Goal: Task Accomplishment & Management: Manage account settings

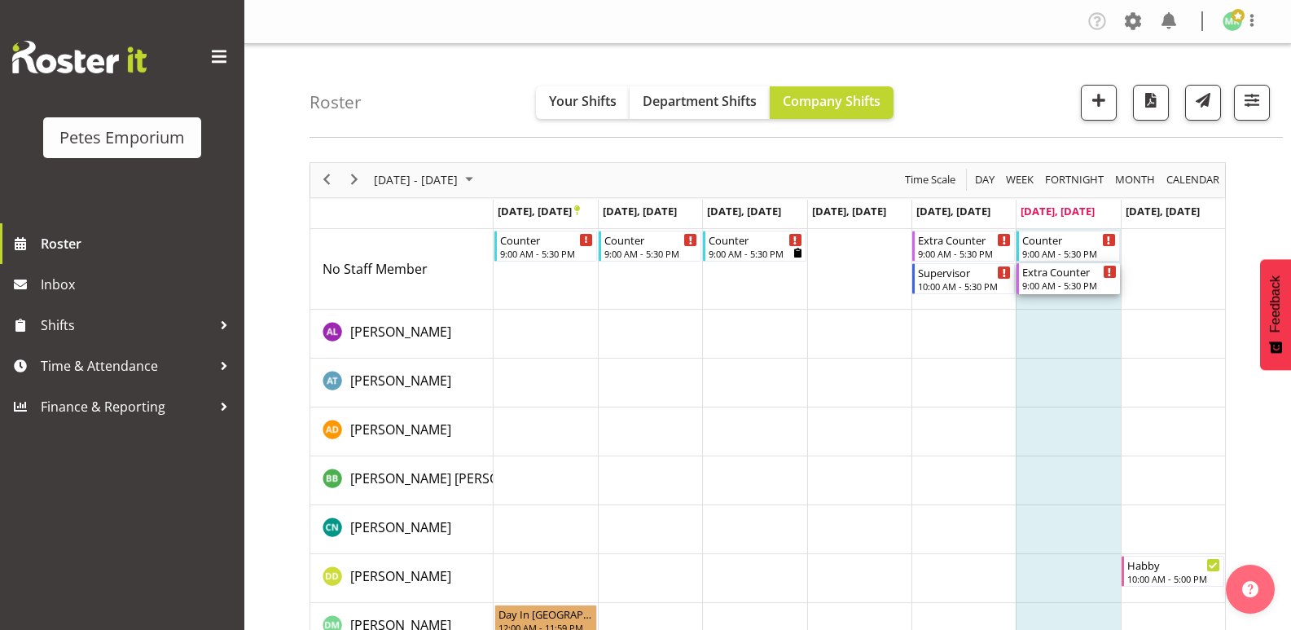
click at [1075, 279] on div "Extra Counter 9:00 AM - 5:30 PM" at bounding box center [1070, 278] width 94 height 31
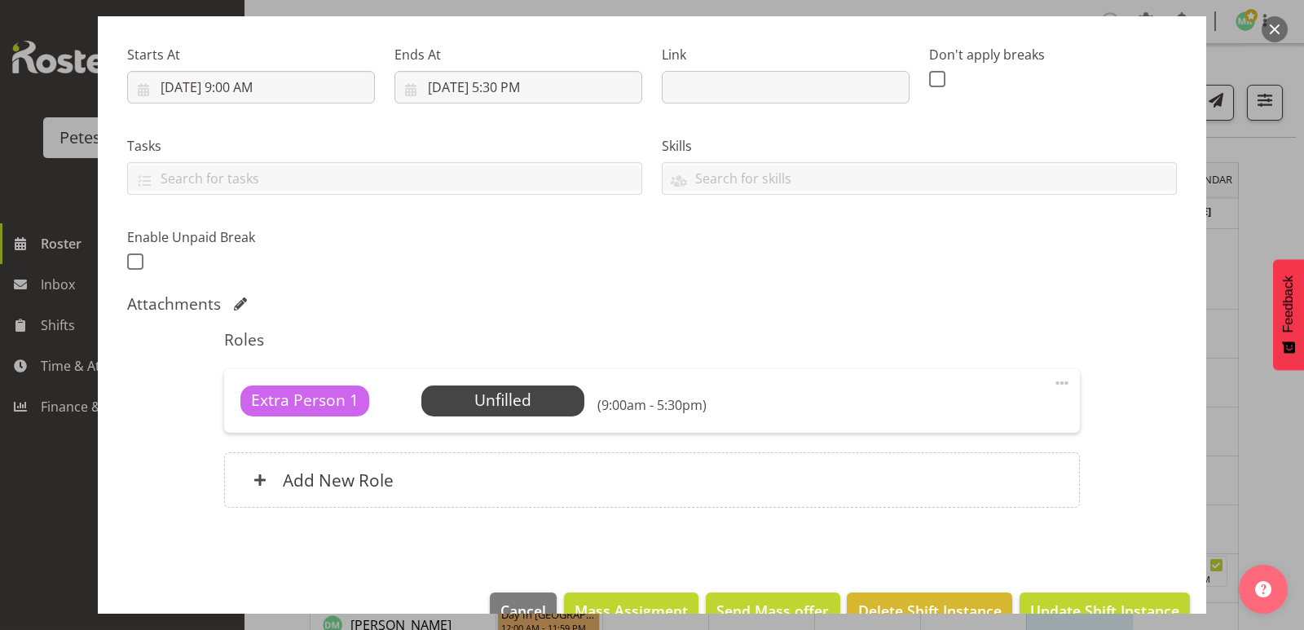
scroll to position [244, 0]
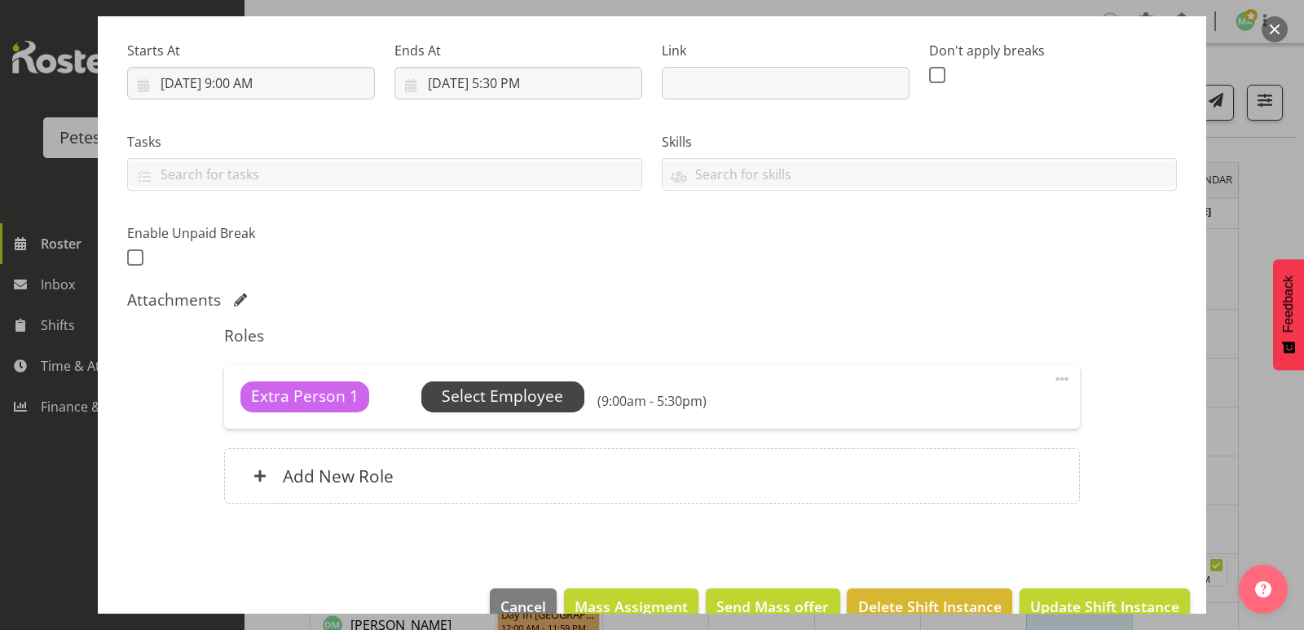
click at [521, 398] on span "Select Employee" at bounding box center [502, 397] width 121 height 24
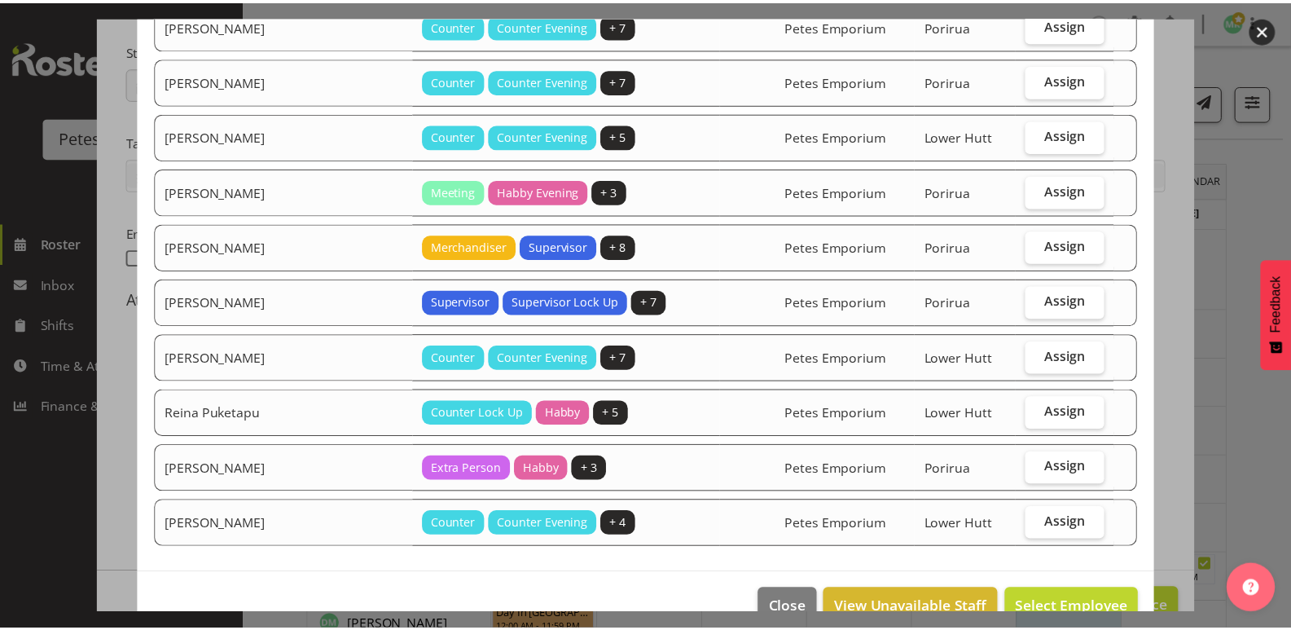
scroll to position [328, 0]
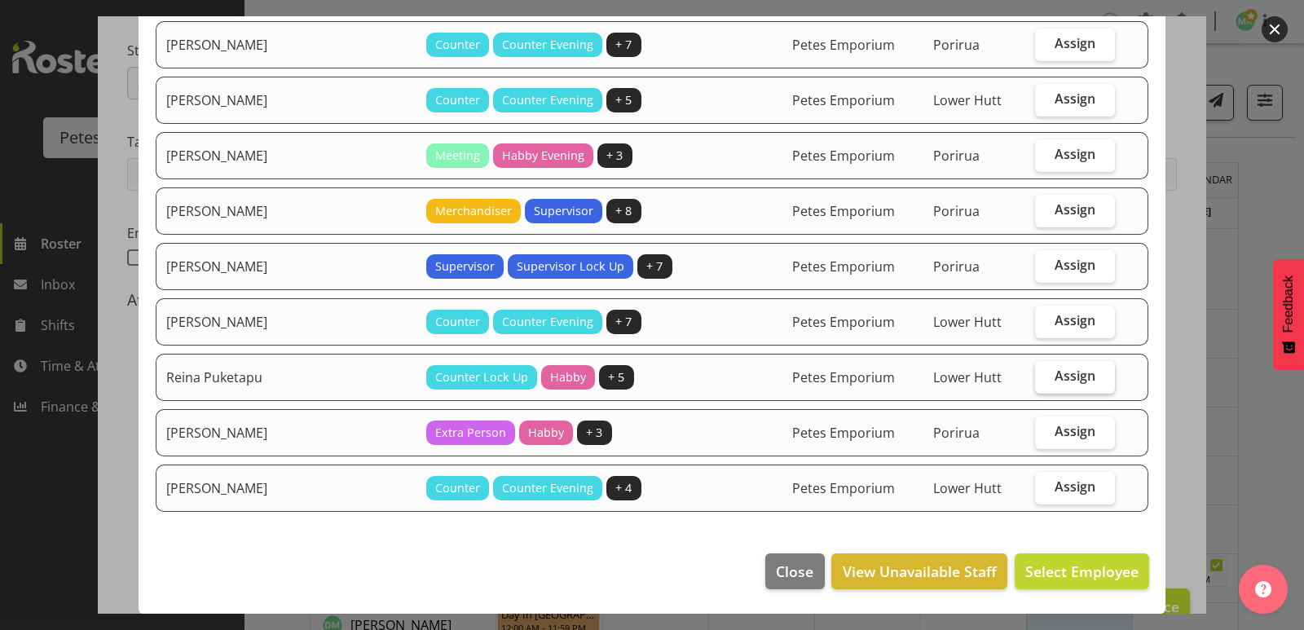
click at [1062, 385] on label "Assign" at bounding box center [1075, 377] width 80 height 33
click at [1045, 381] on input "Assign" at bounding box center [1040, 376] width 11 height 11
checkbox input "true"
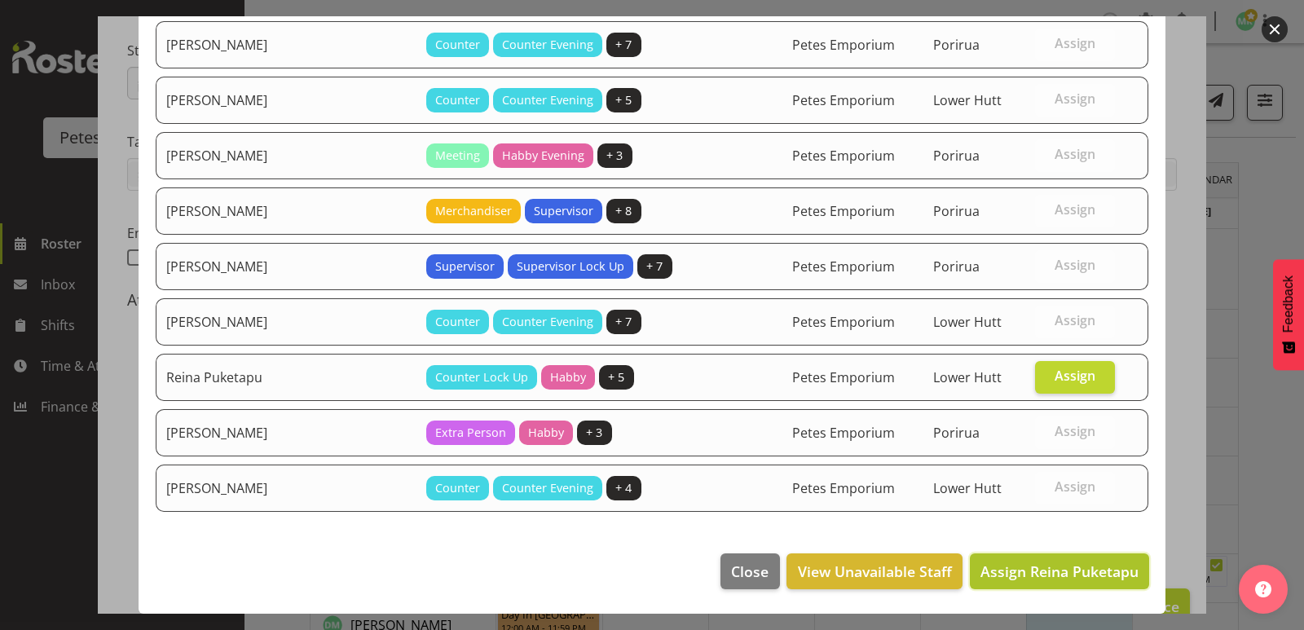
click at [1008, 567] on span "Assign Reina Puketapu" at bounding box center [1059, 571] width 158 height 20
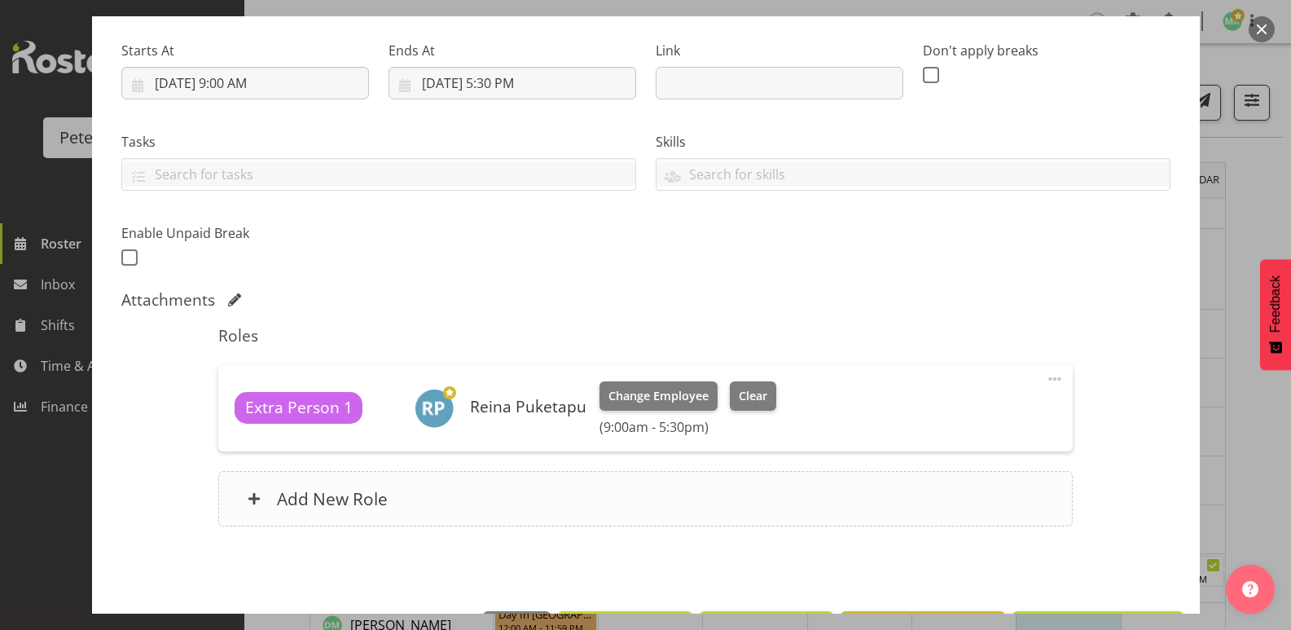
scroll to position [302, 0]
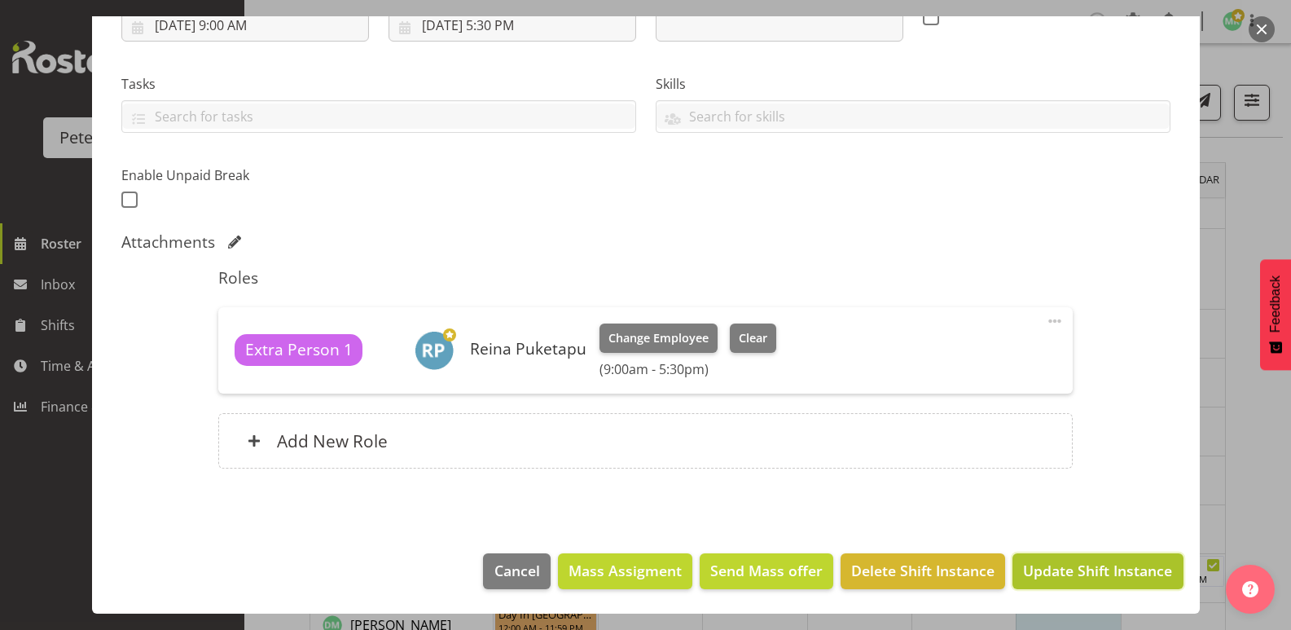
click at [1023, 566] on span "Update Shift Instance" at bounding box center [1097, 570] width 149 height 21
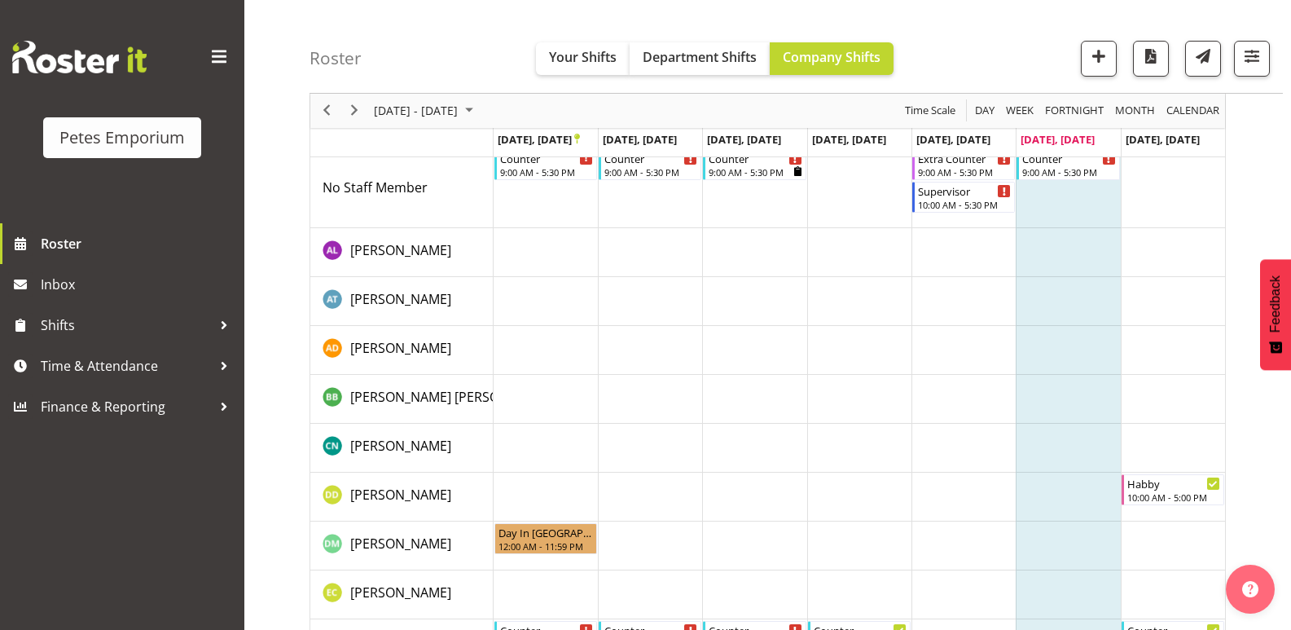
scroll to position [0, 0]
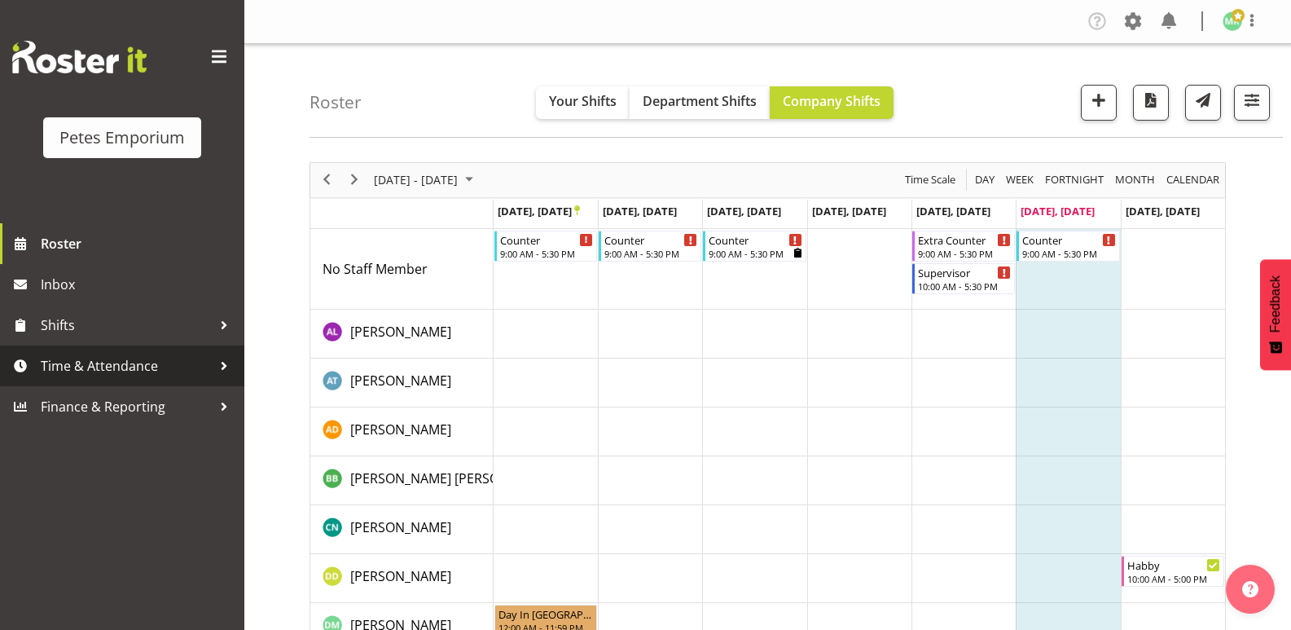
click at [59, 360] on span "Time & Attendance" at bounding box center [126, 366] width 171 height 24
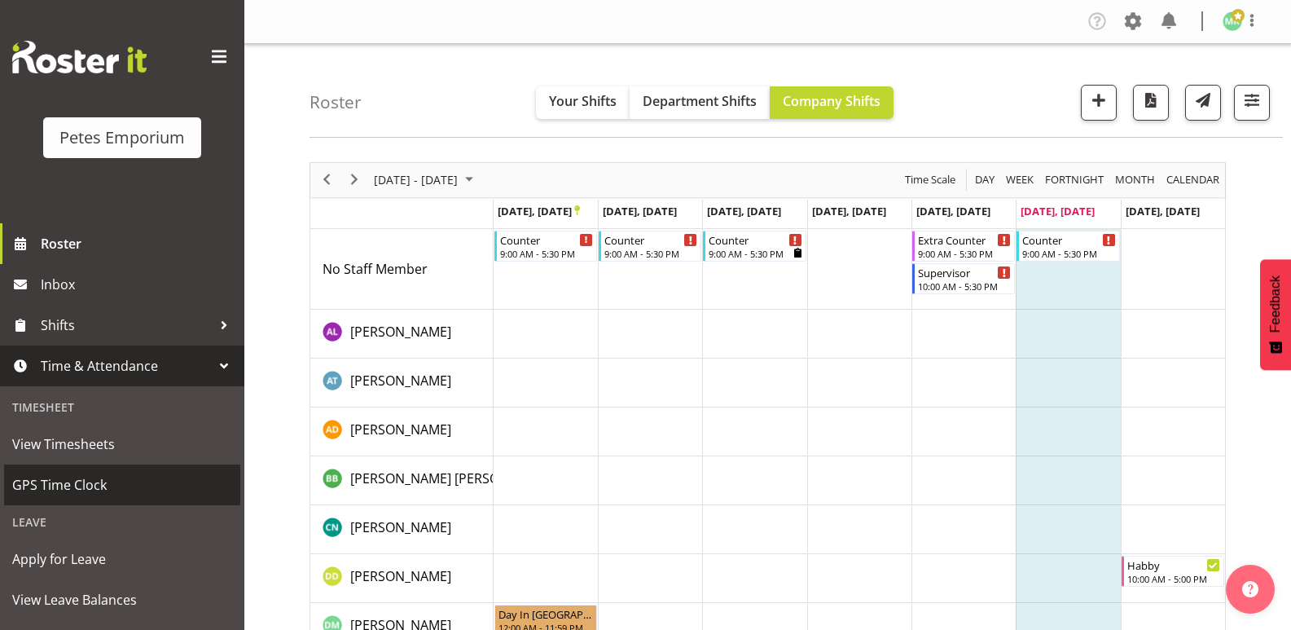
click at [71, 490] on span "GPS Time Clock" at bounding box center [122, 485] width 220 height 24
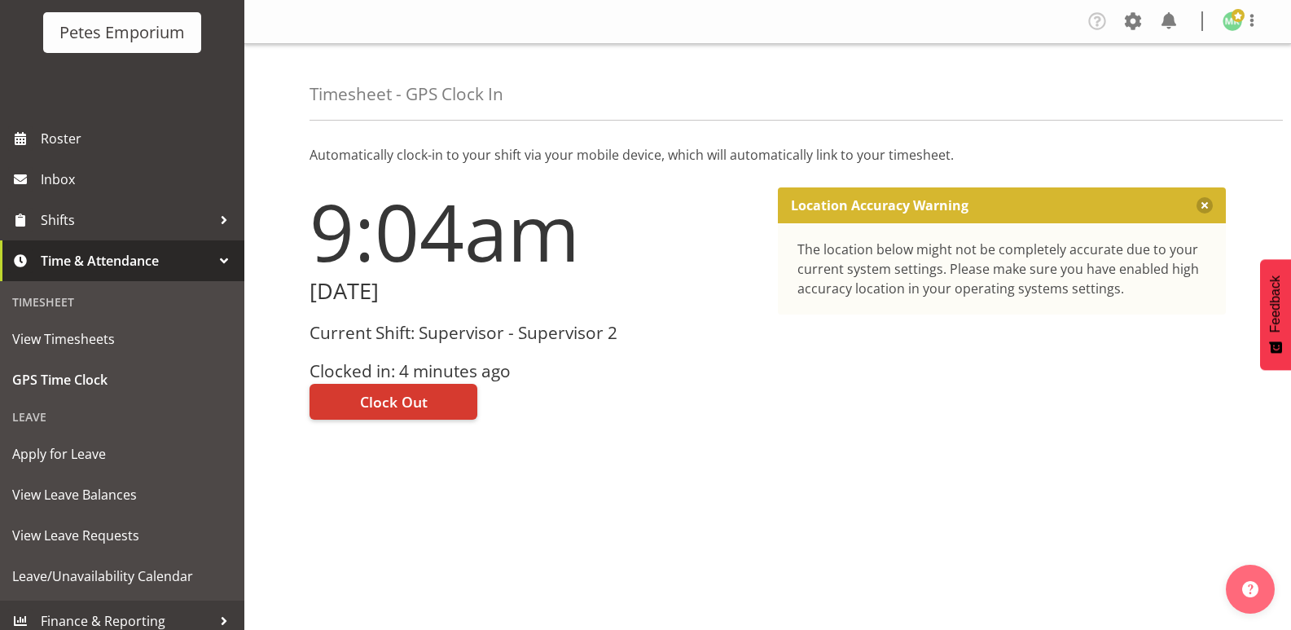
scroll to position [117, 0]
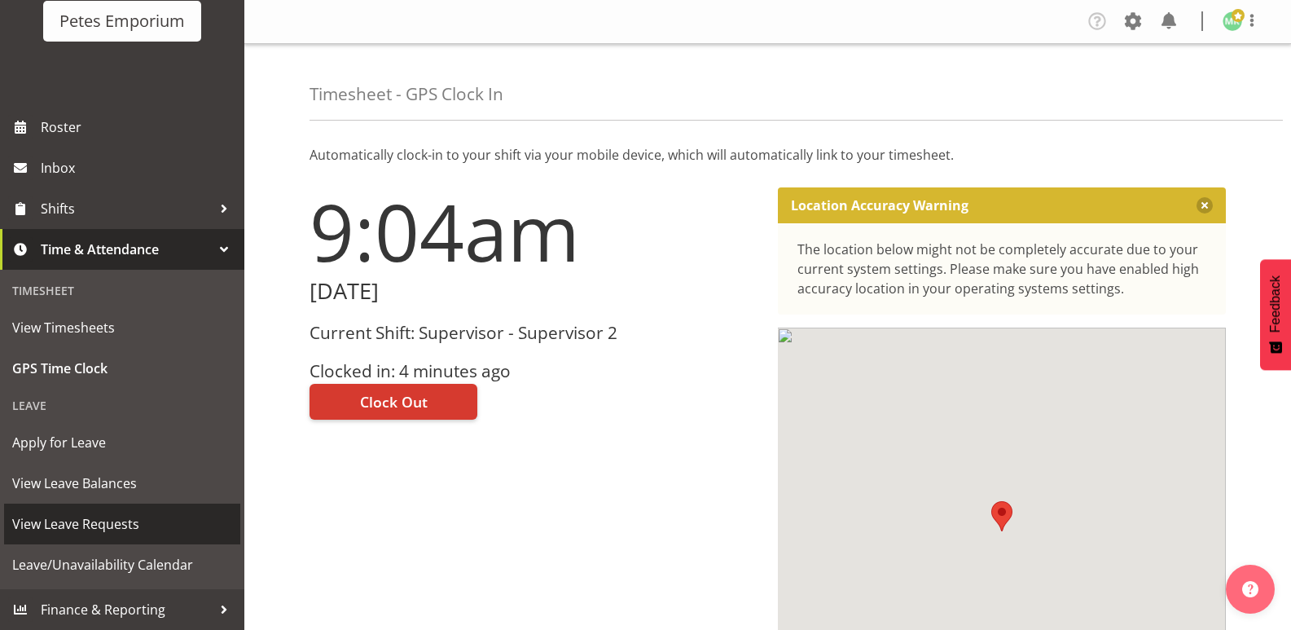
click at [82, 526] on span "View Leave Requests" at bounding box center [122, 524] width 220 height 24
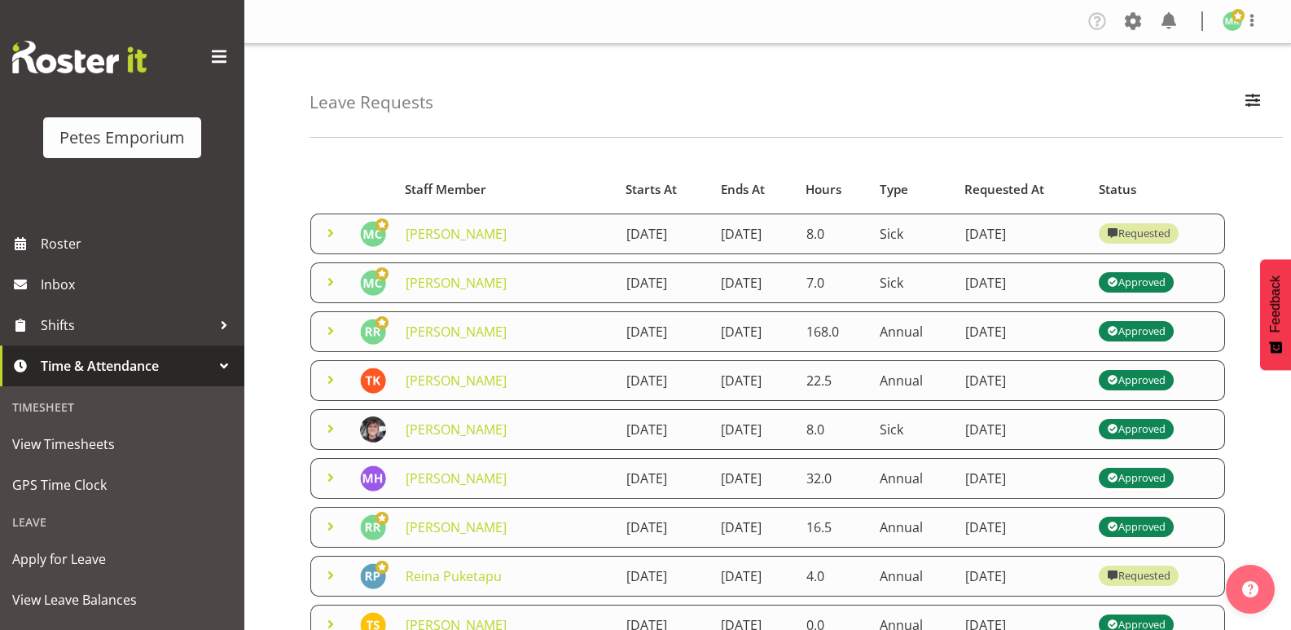
click at [446, 249] on td "Melissa Cowen" at bounding box center [506, 233] width 221 height 41
click at [448, 242] on link "Melissa Cowen" at bounding box center [456, 234] width 101 height 18
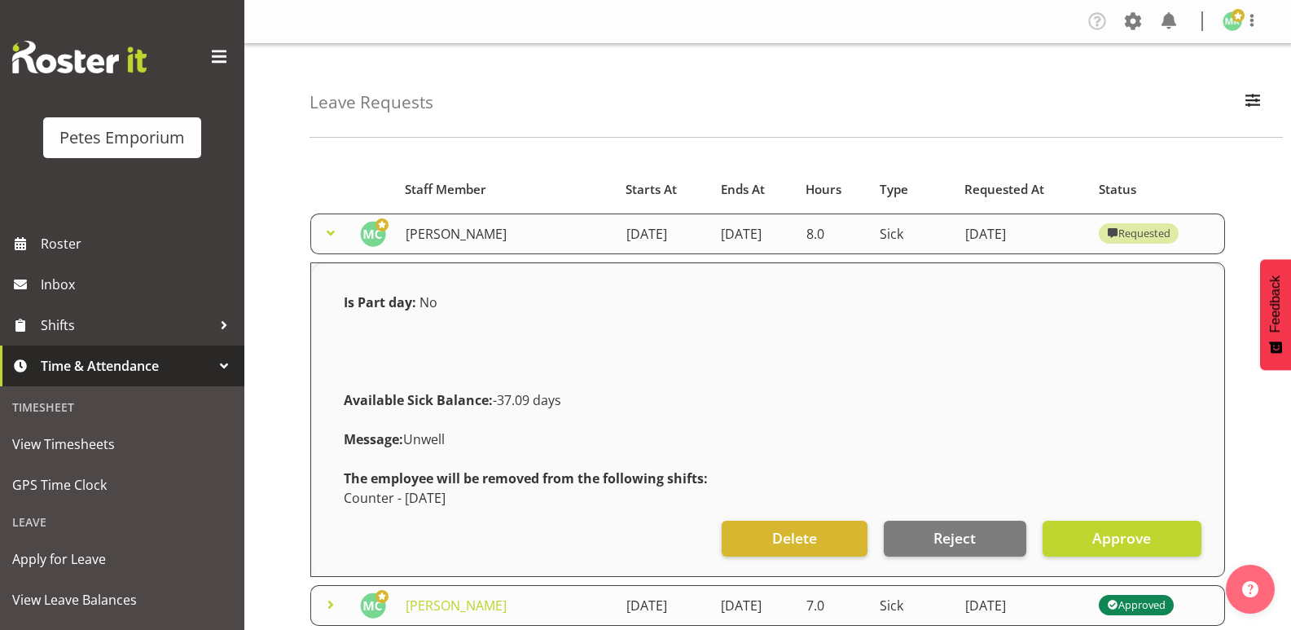
click at [415, 240] on link "Melissa Cowen" at bounding box center [456, 234] width 101 height 18
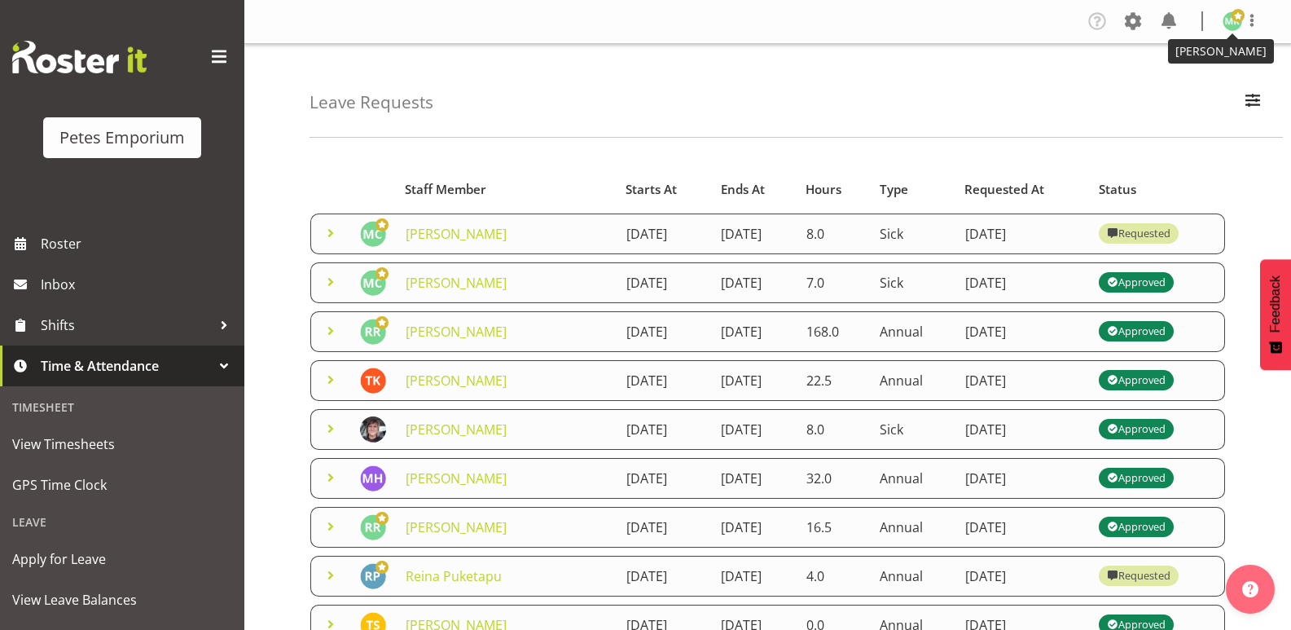
click at [1238, 24] on img at bounding box center [1233, 21] width 20 height 20
click at [1177, 82] on link "Log Out" at bounding box center [1184, 85] width 156 height 29
